Goal: Transaction & Acquisition: Obtain resource

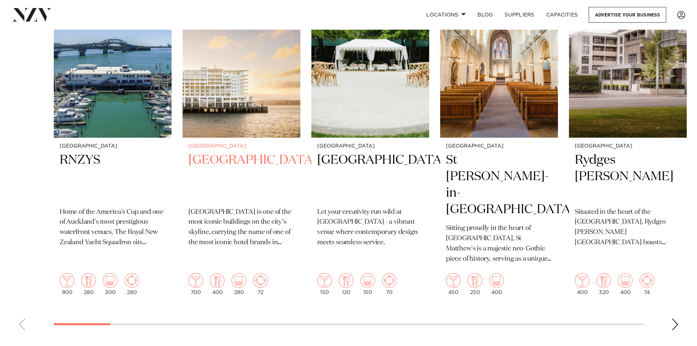
scroll to position [146, 0]
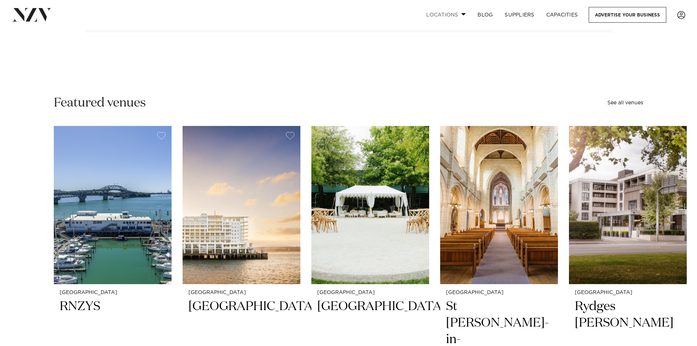
click at [446, 14] on link "Locations" at bounding box center [445, 15] width 51 height 16
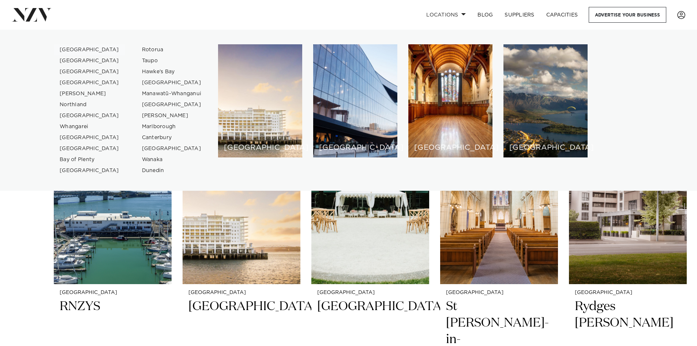
click at [63, 48] on link "[GEOGRAPHIC_DATA]" at bounding box center [89, 49] width 71 height 11
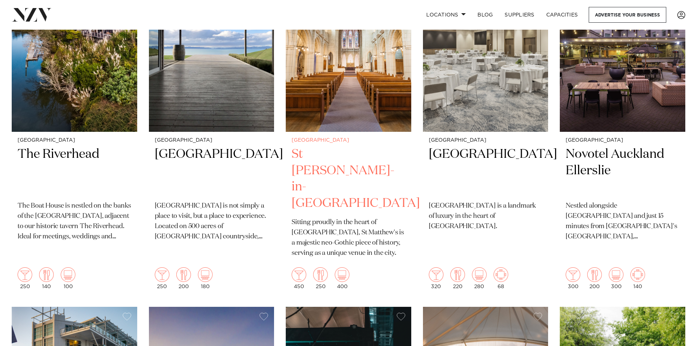
scroll to position [1025, 0]
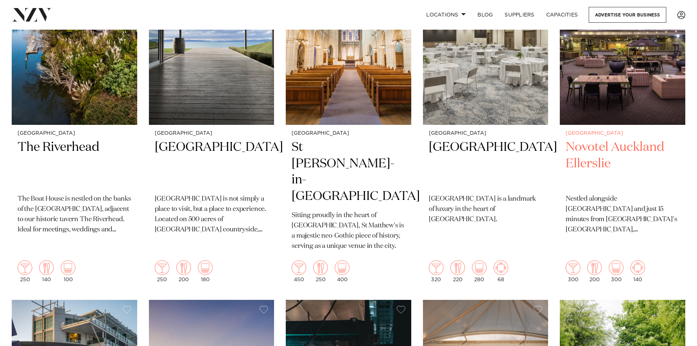
click at [628, 98] on img at bounding box center [623, 40] width 126 height 168
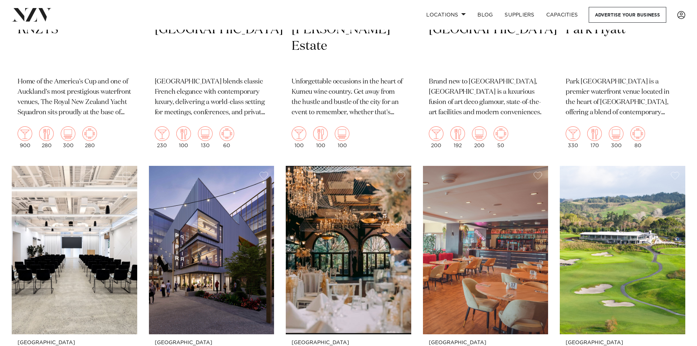
scroll to position [1717, 0]
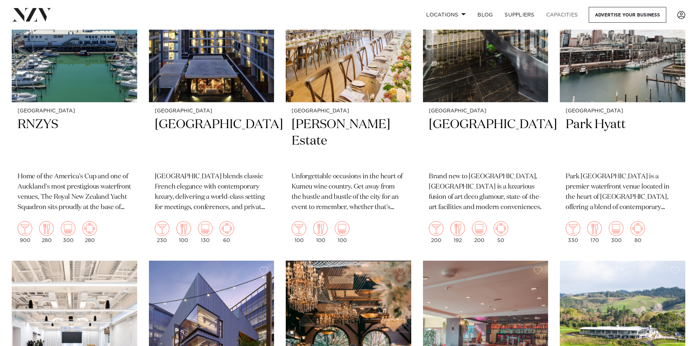
click at [551, 18] on link "Capacities" at bounding box center [562, 15] width 44 height 16
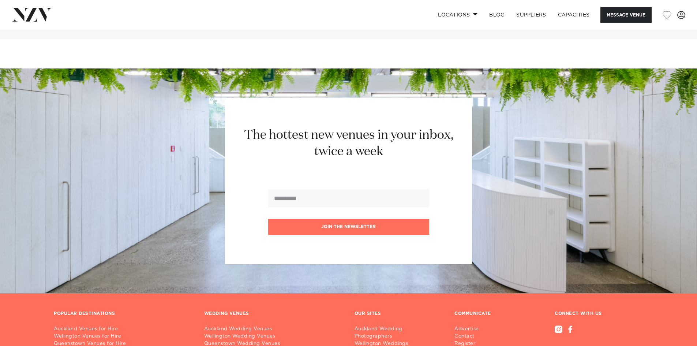
scroll to position [1984, 0]
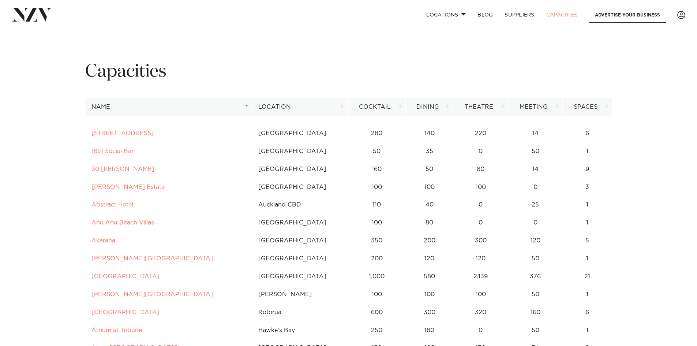
drag, startPoint x: 276, startPoint y: 105, endPoint x: 276, endPoint y: 118, distance: 12.8
click at [276, 106] on th "Location" at bounding box center [300, 107] width 96 height 18
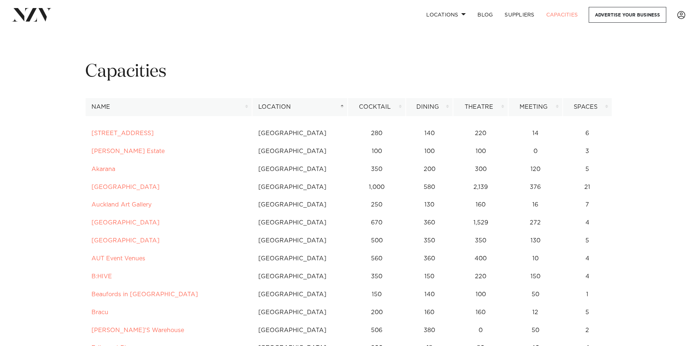
click at [378, 104] on th "Cocktail" at bounding box center [377, 107] width 59 height 18
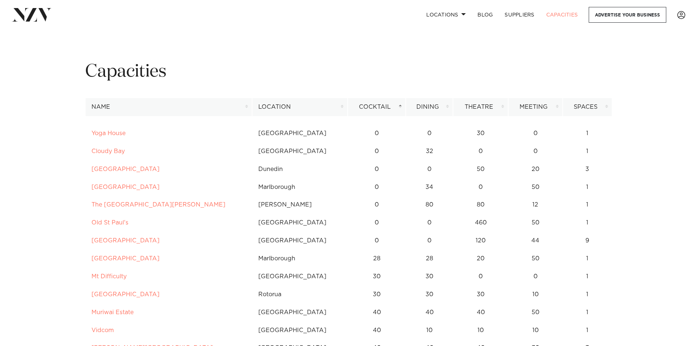
click at [372, 106] on th "Cocktail" at bounding box center [377, 107] width 59 height 18
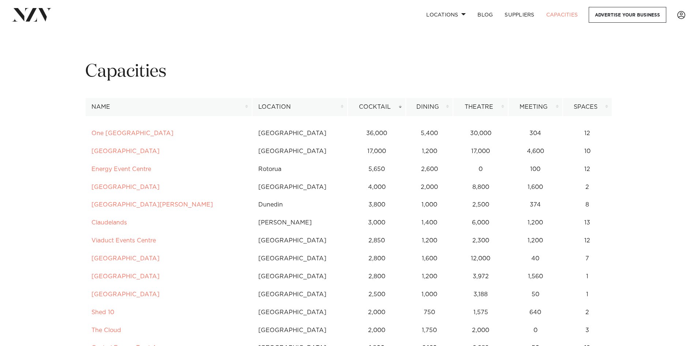
click at [373, 101] on th "Cocktail" at bounding box center [377, 107] width 59 height 18
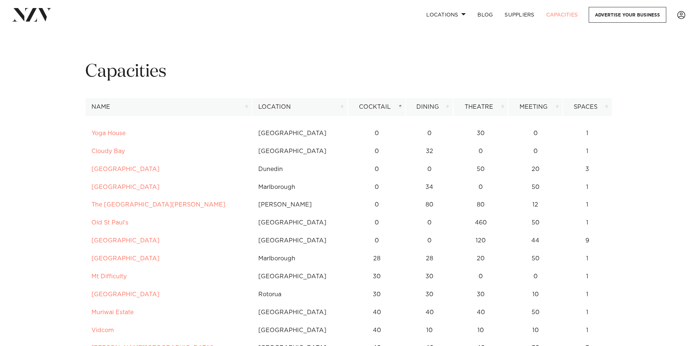
click at [275, 102] on th "Location" at bounding box center [300, 107] width 96 height 18
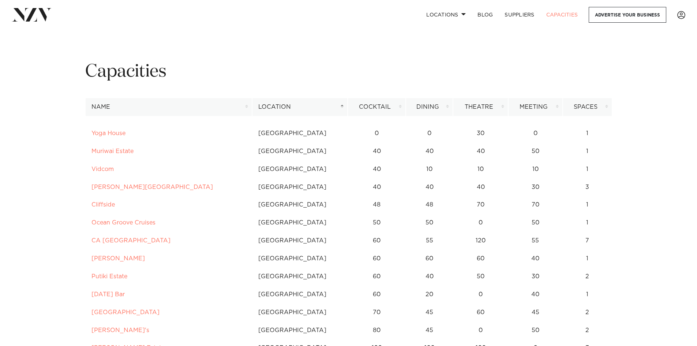
click at [372, 105] on th "Cocktail" at bounding box center [377, 107] width 59 height 18
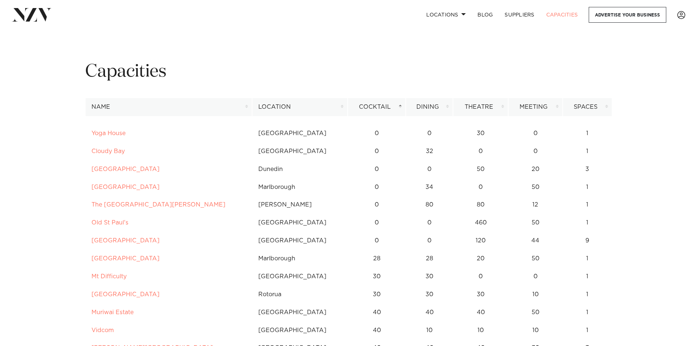
click at [381, 105] on th "Cocktail" at bounding box center [377, 107] width 59 height 18
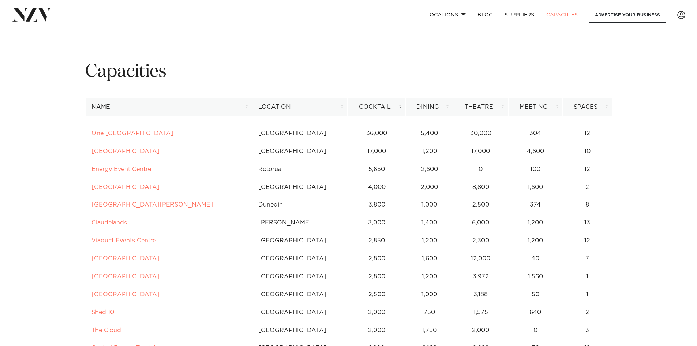
click at [376, 109] on th "Cocktail" at bounding box center [377, 107] width 59 height 18
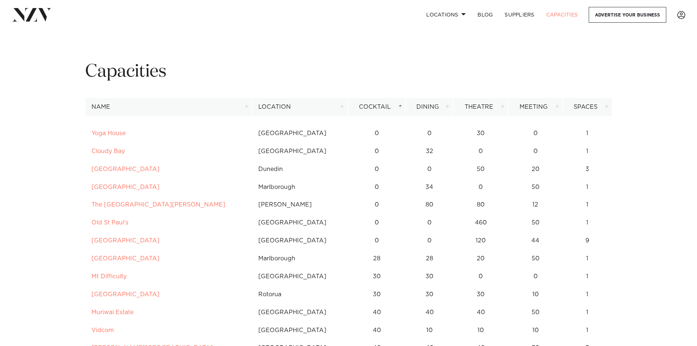
click at [273, 104] on th "Location" at bounding box center [300, 107] width 96 height 18
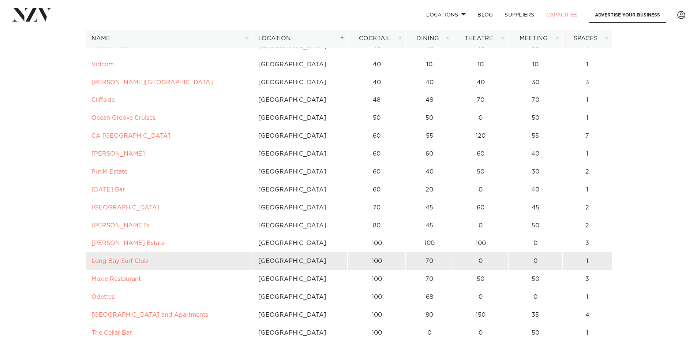
scroll to position [146, 0]
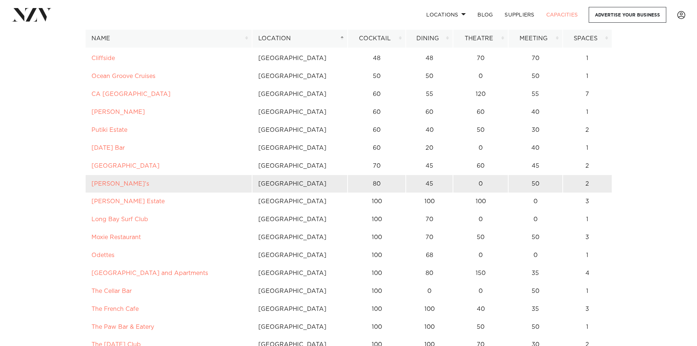
click at [142, 185] on td "Rosanna's" at bounding box center [168, 184] width 167 height 18
click at [102, 183] on link "Rosanna's" at bounding box center [120, 184] width 58 height 6
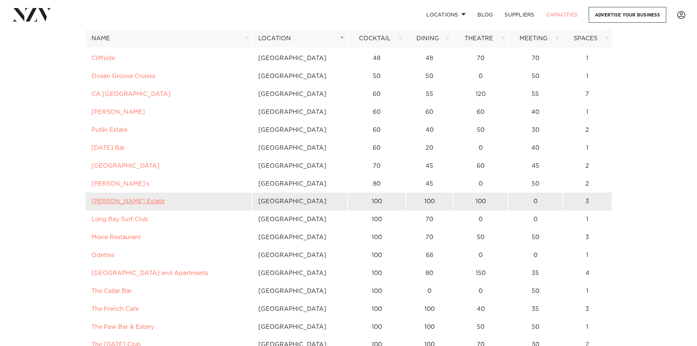
click at [111, 203] on link "[PERSON_NAME] Estate" at bounding box center [127, 201] width 73 height 6
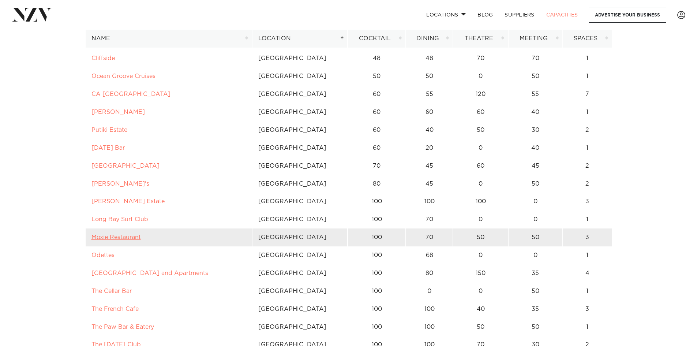
click at [118, 238] on link "Moxie Restaurant" at bounding box center [115, 237] width 49 height 6
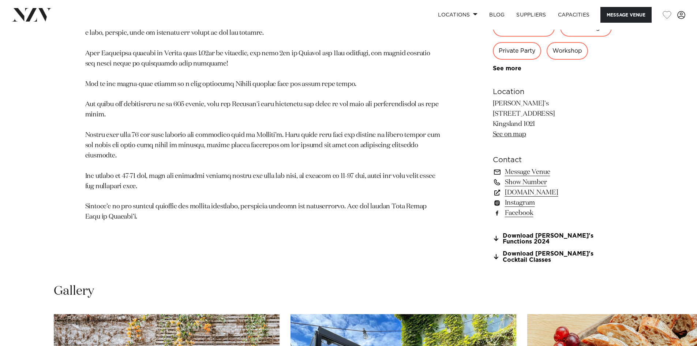
scroll to position [512, 0]
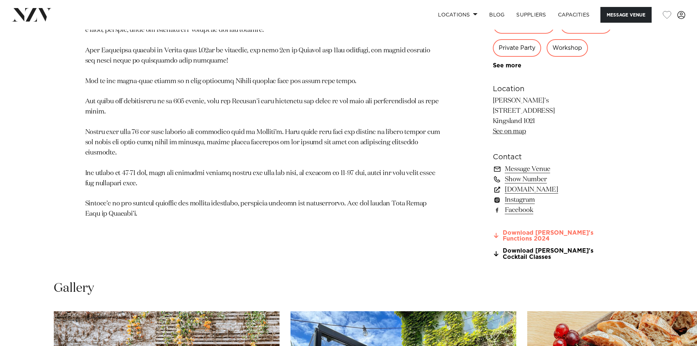
click at [521, 242] on link "Download [PERSON_NAME]'s Functions 2024" at bounding box center [552, 236] width 119 height 12
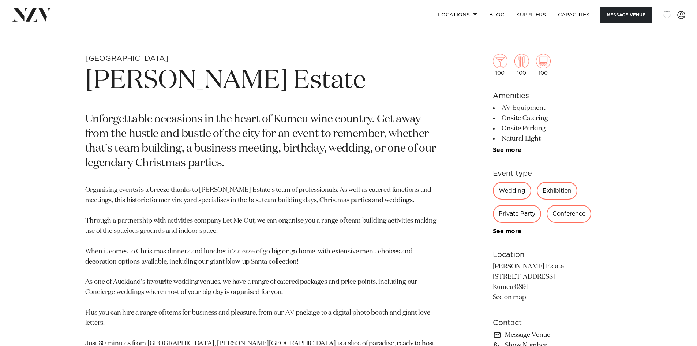
scroll to position [256, 0]
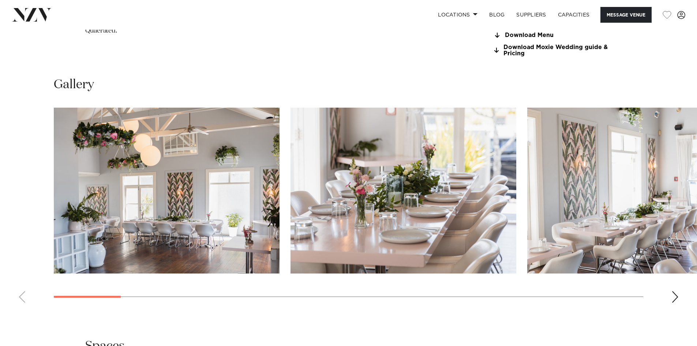
scroll to position [732, 0]
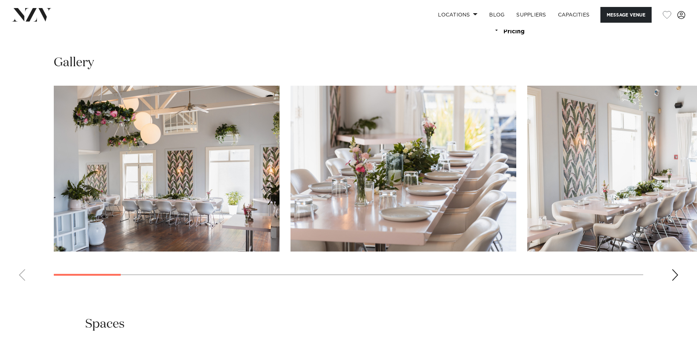
click at [678, 276] on div "Next slide" at bounding box center [674, 275] width 7 height 12
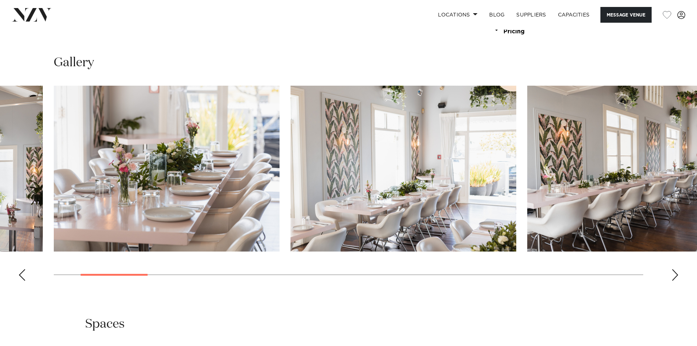
click at [678, 276] on div "Next slide" at bounding box center [674, 275] width 7 height 12
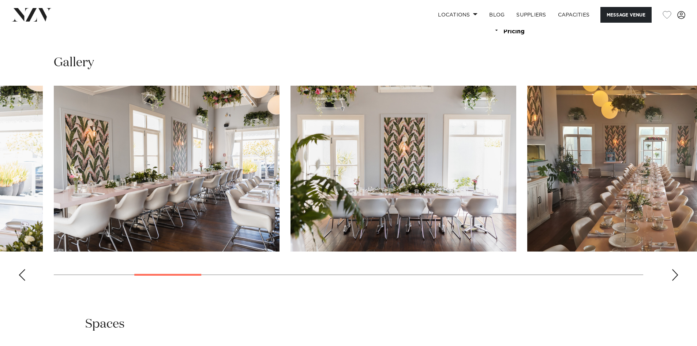
click at [678, 276] on div "Next slide" at bounding box center [674, 275] width 7 height 12
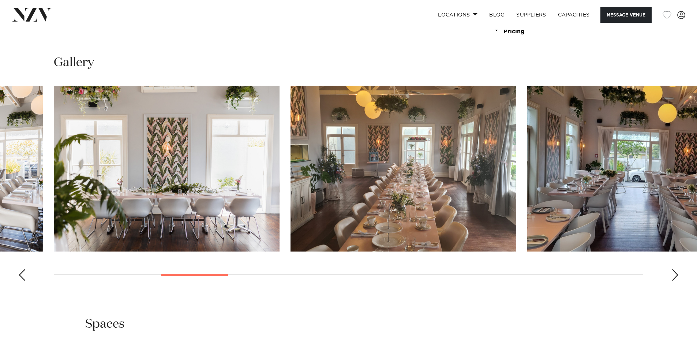
click at [678, 276] on div "Next slide" at bounding box center [674, 275] width 7 height 12
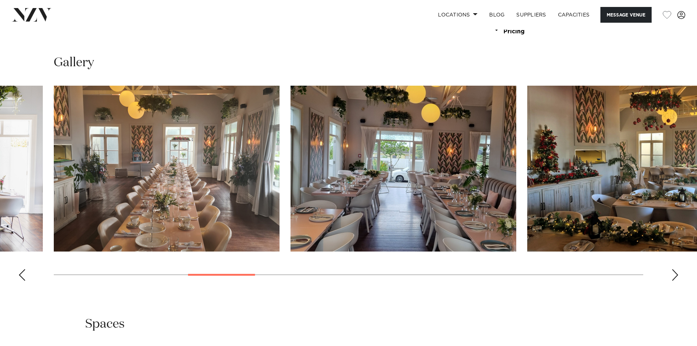
click at [678, 276] on div "Next slide" at bounding box center [674, 275] width 7 height 12
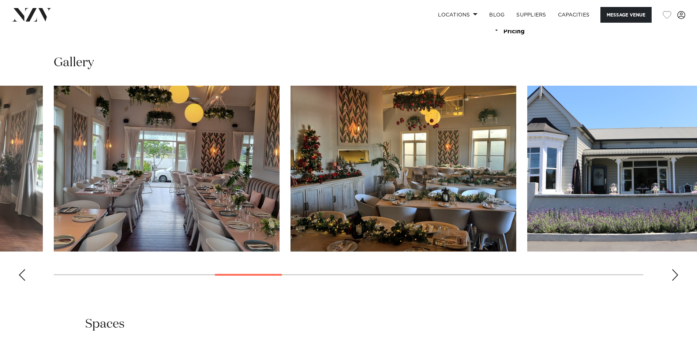
click at [678, 276] on div "Next slide" at bounding box center [674, 275] width 7 height 12
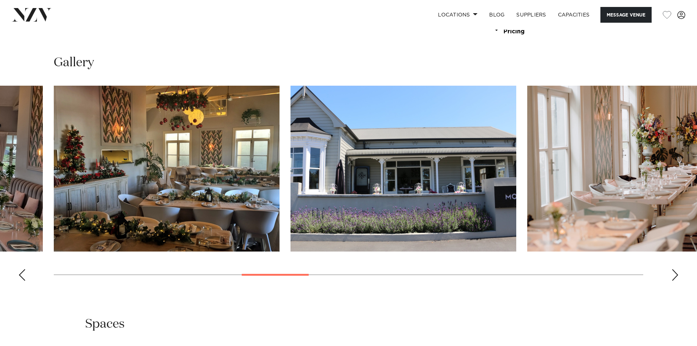
click at [678, 276] on div "Next slide" at bounding box center [674, 275] width 7 height 12
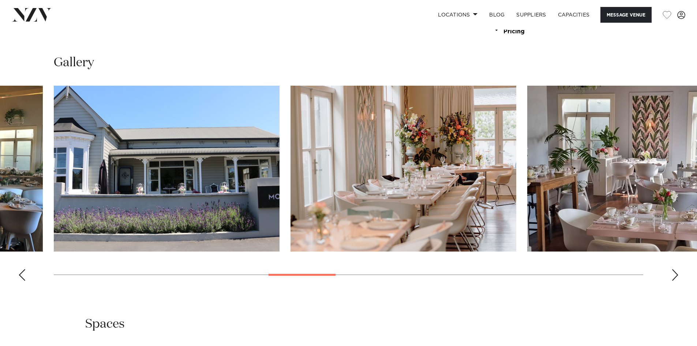
click at [678, 276] on div "Next slide" at bounding box center [674, 275] width 7 height 12
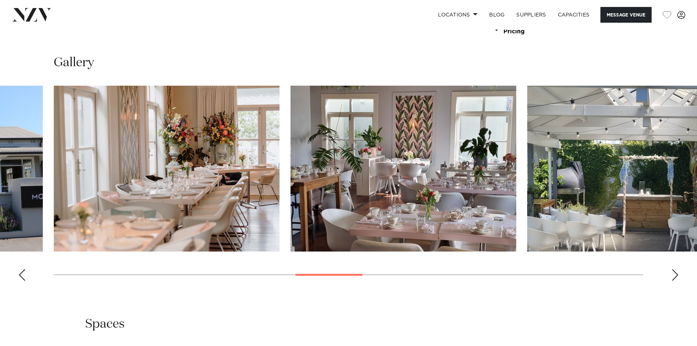
click at [678, 276] on div "Next slide" at bounding box center [674, 275] width 7 height 12
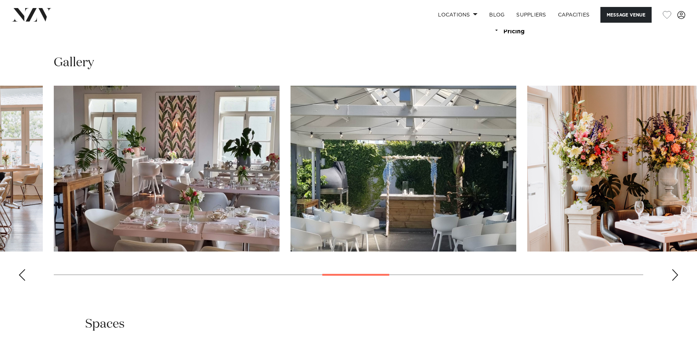
click at [678, 276] on div "Next slide" at bounding box center [674, 275] width 7 height 12
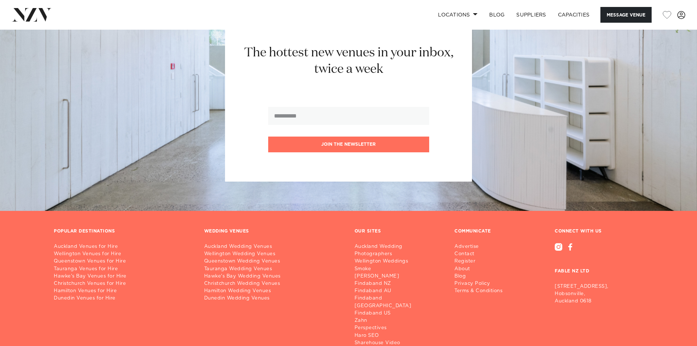
scroll to position [1258, 0]
